Goal: Transaction & Acquisition: Download file/media

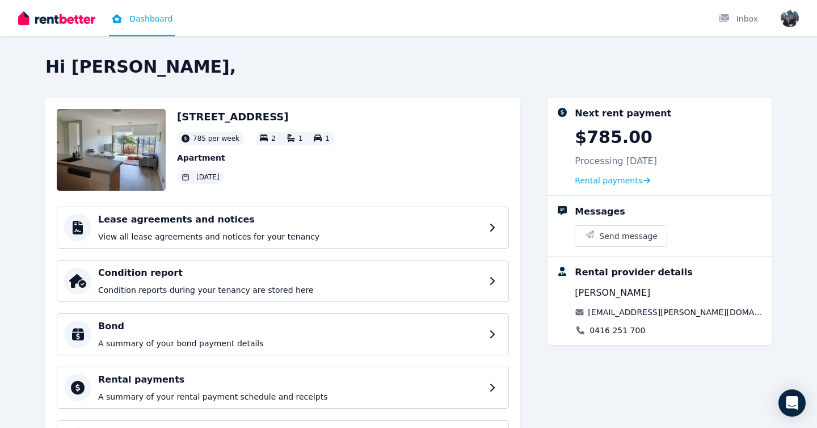
click at [127, 144] on img at bounding box center [111, 150] width 109 height 82
click at [149, 275] on h4 "Condition report" at bounding box center [292, 273] width 389 height 14
click at [203, 236] on p "View all lease agreements and notices for your tenancy" at bounding box center [292, 236] width 389 height 11
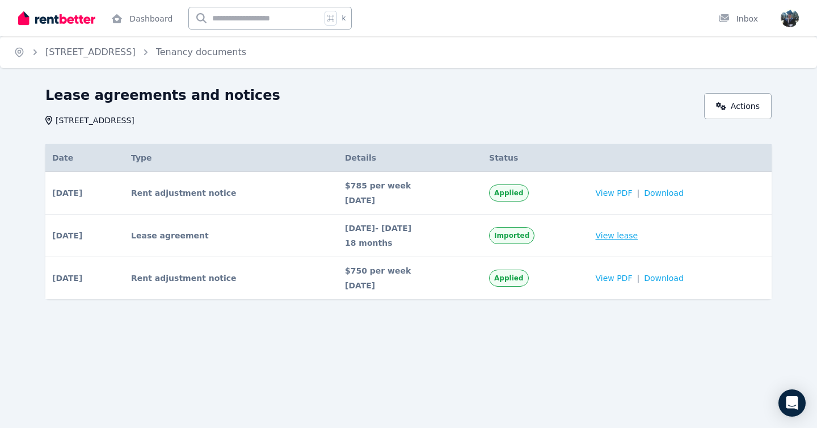
click at [638, 237] on link "View lease" at bounding box center [617, 235] width 43 height 11
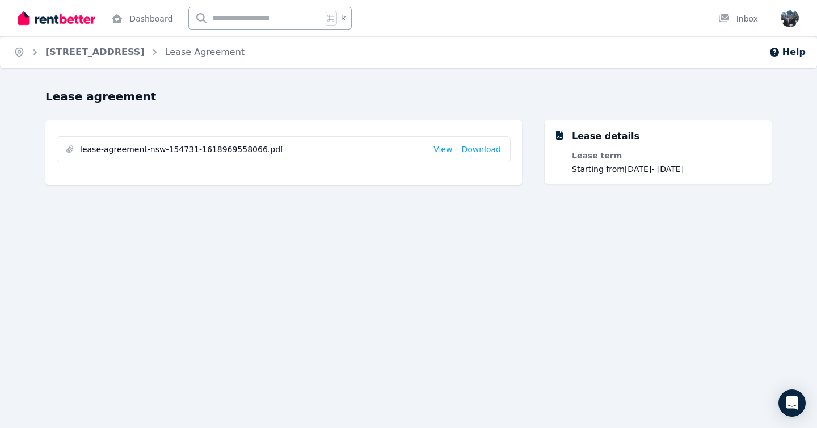
click at [182, 152] on span "lease-agreement-nsw-154731-1618969558066.pdf" at bounding box center [252, 149] width 344 height 11
click at [484, 151] on link "Download" at bounding box center [481, 149] width 40 height 11
click at [791, 28] on div "Open user menu" at bounding box center [786, 18] width 25 height 36
click at [791, 14] on img "button" at bounding box center [790, 18] width 18 height 18
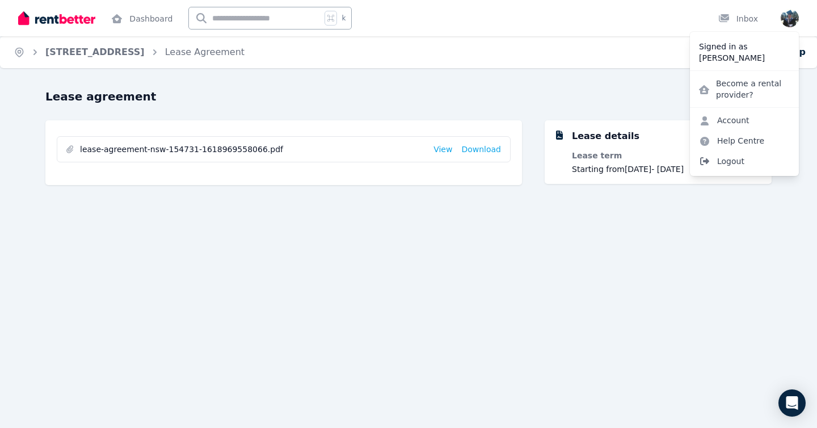
click at [727, 162] on span "Logout" at bounding box center [744, 161] width 109 height 20
